Goal: Register for event/course

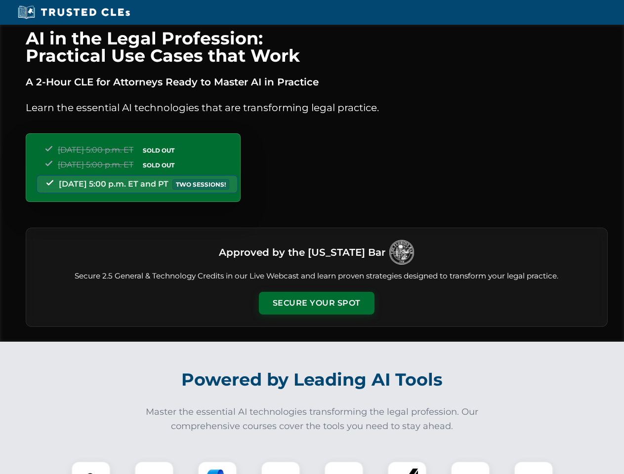
click at [316, 303] on button "Secure Your Spot" at bounding box center [317, 303] width 116 height 23
click at [91, 468] on img at bounding box center [91, 481] width 29 height 29
